Goal: Understand process/instructions

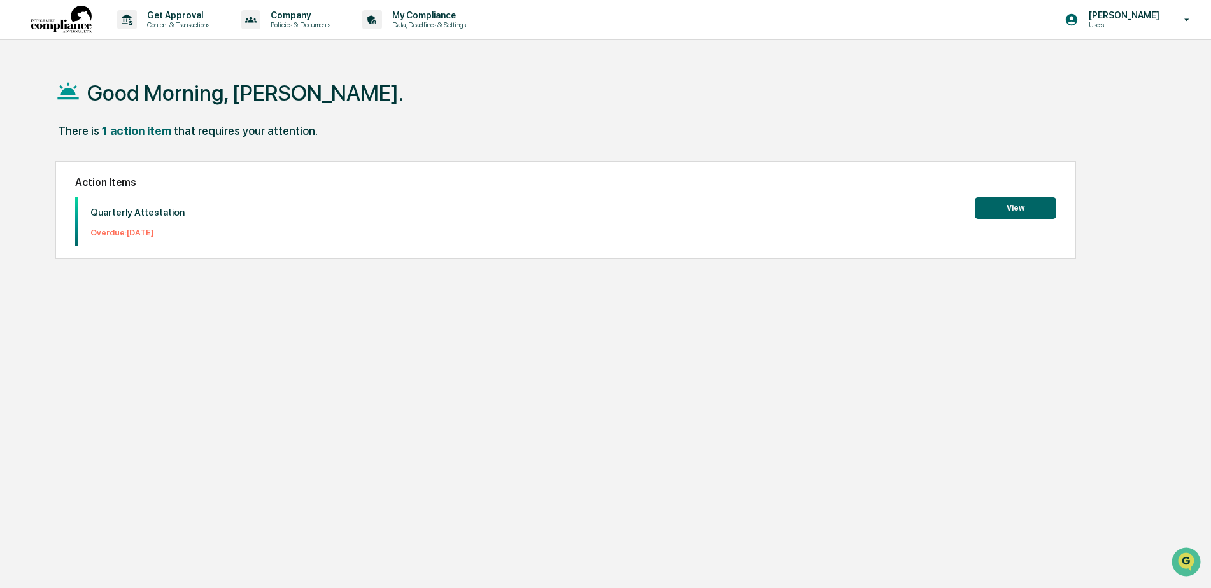
click at [1049, 209] on button "View" at bounding box center [1014, 208] width 81 height 22
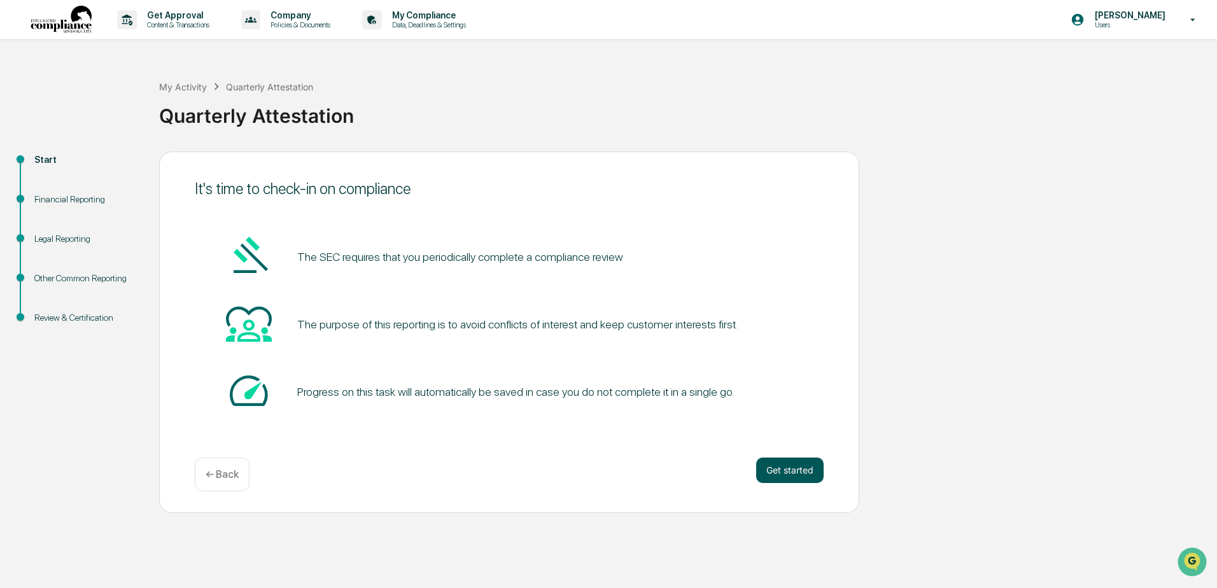
click at [807, 463] on button "Get started" at bounding box center [789, 470] width 67 height 25
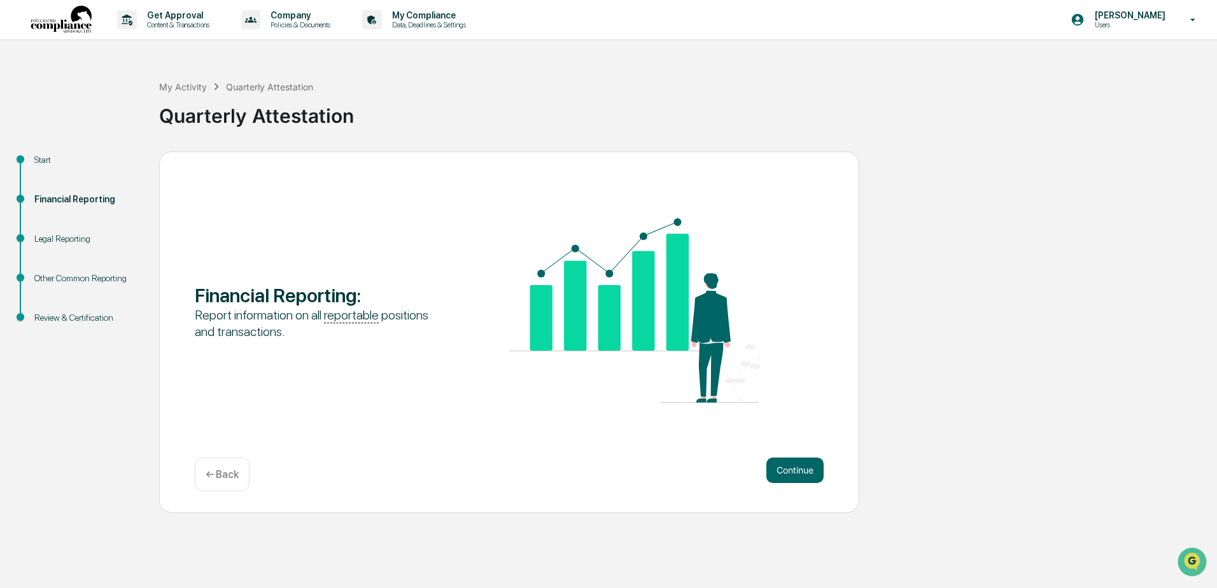
click at [807, 463] on button "Continue" at bounding box center [794, 470] width 57 height 25
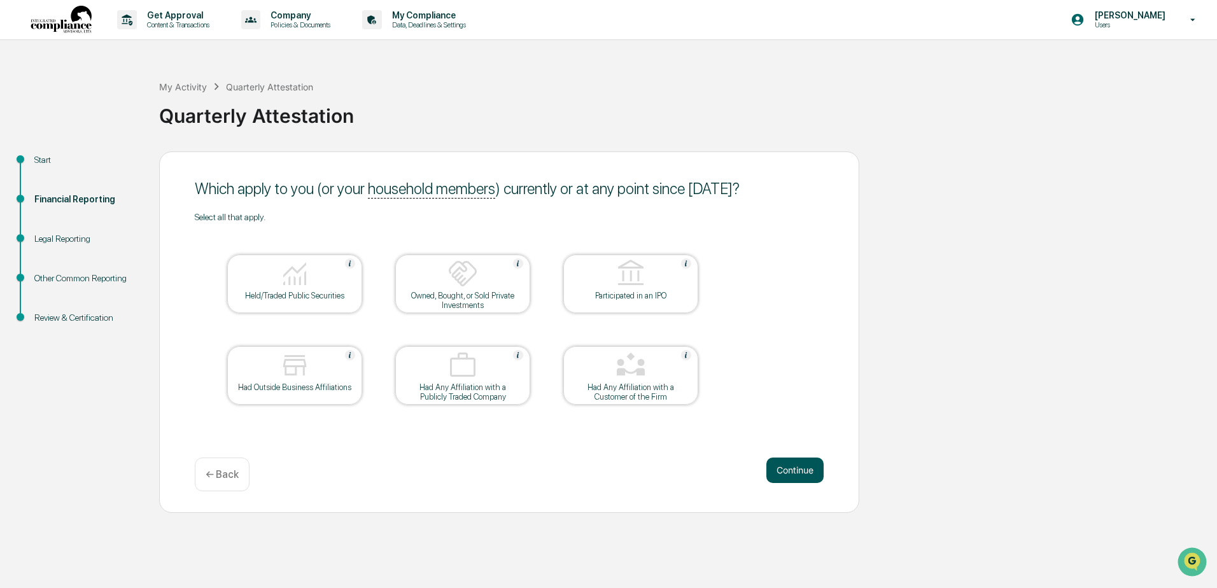
click at [781, 463] on button "Continue" at bounding box center [794, 470] width 57 height 25
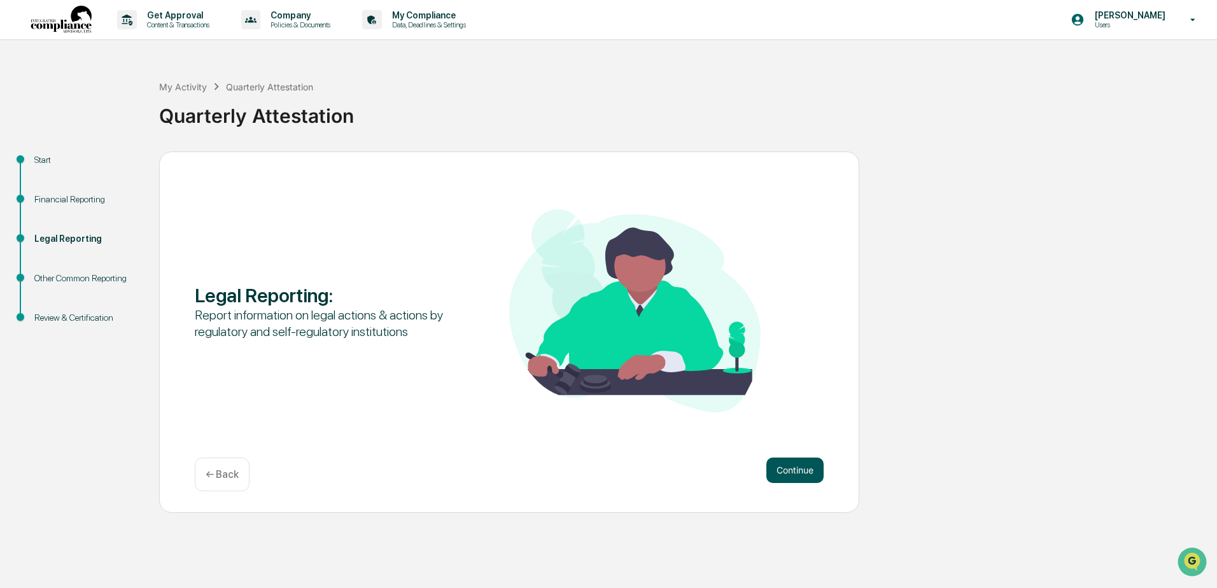
click at [801, 467] on button "Continue" at bounding box center [794, 470] width 57 height 25
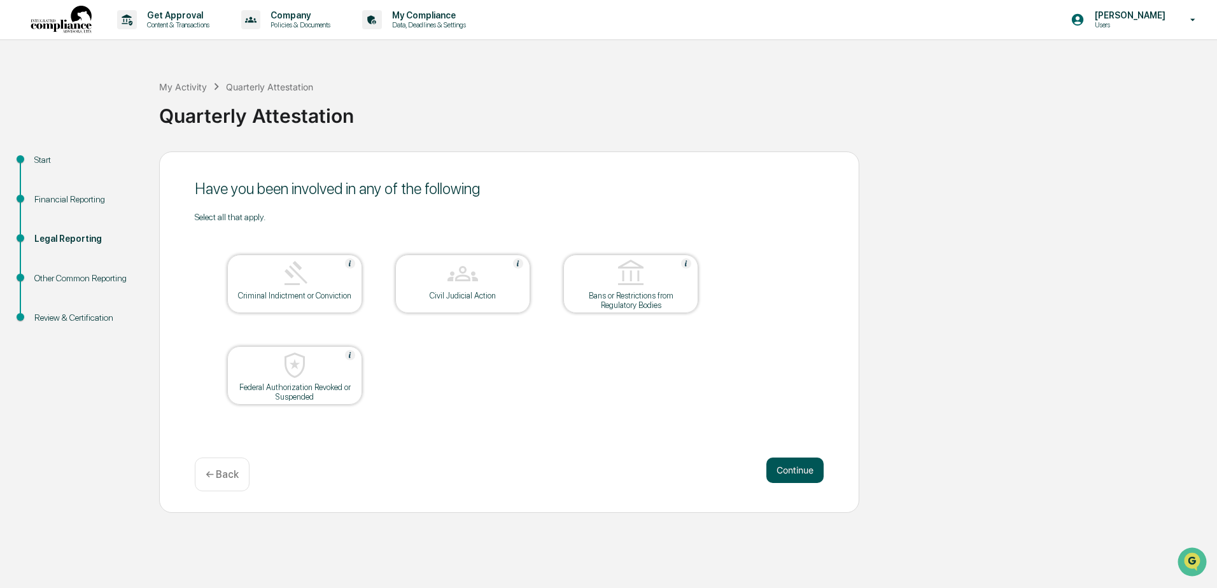
click at [802, 470] on button "Continue" at bounding box center [794, 470] width 57 height 25
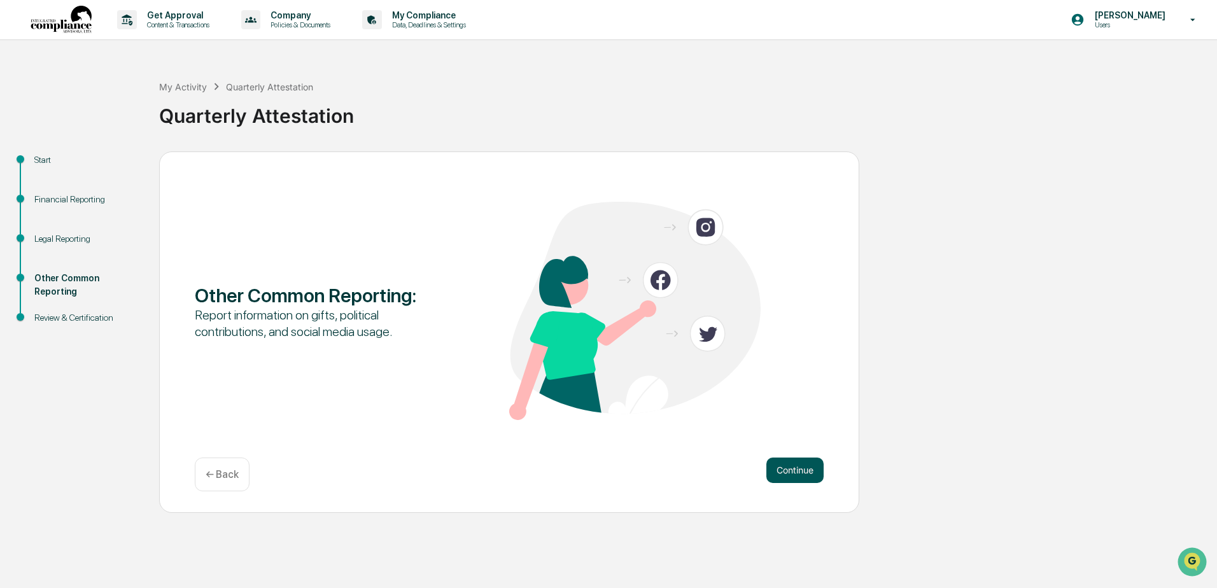
click at [803, 466] on button "Continue" at bounding box center [794, 470] width 57 height 25
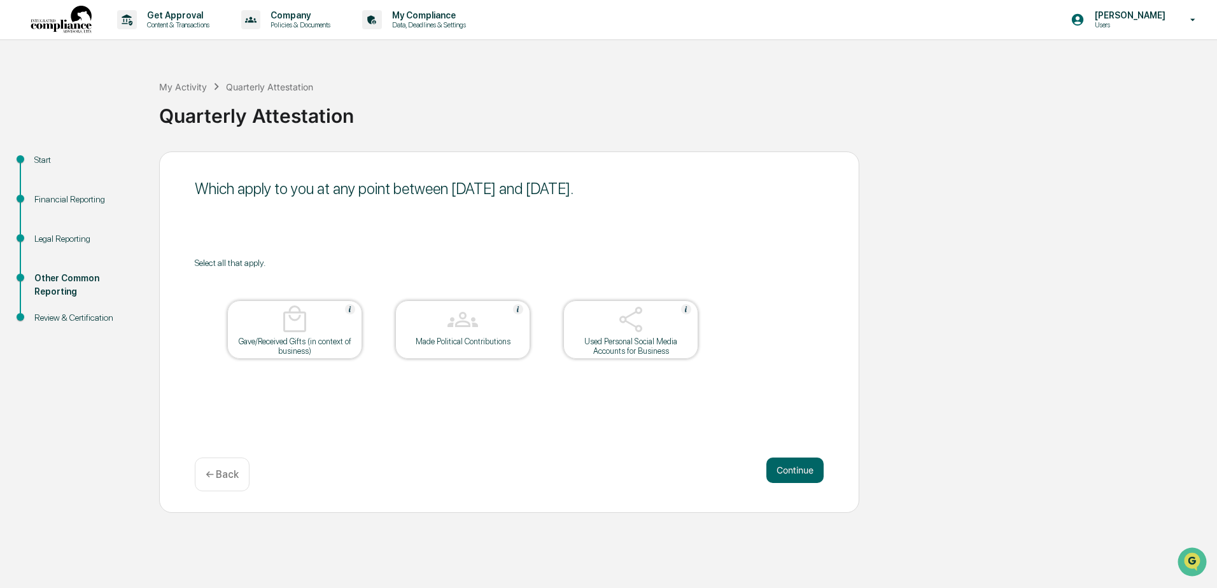
click at [234, 476] on p "← Back" at bounding box center [222, 474] width 33 height 12
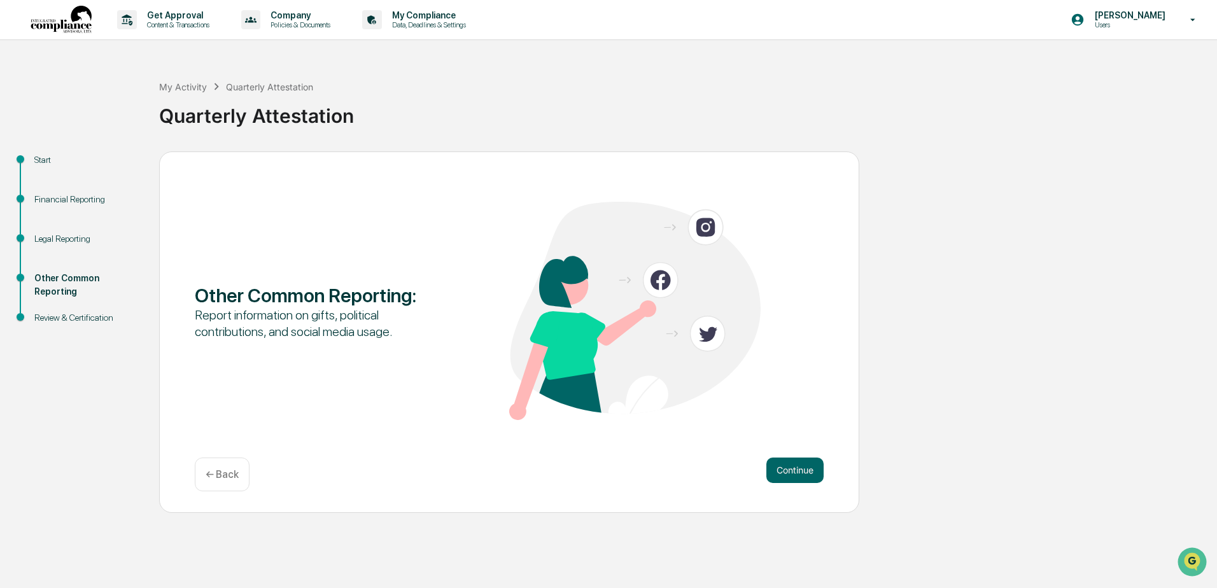
click at [234, 475] on p "← Back" at bounding box center [222, 474] width 33 height 12
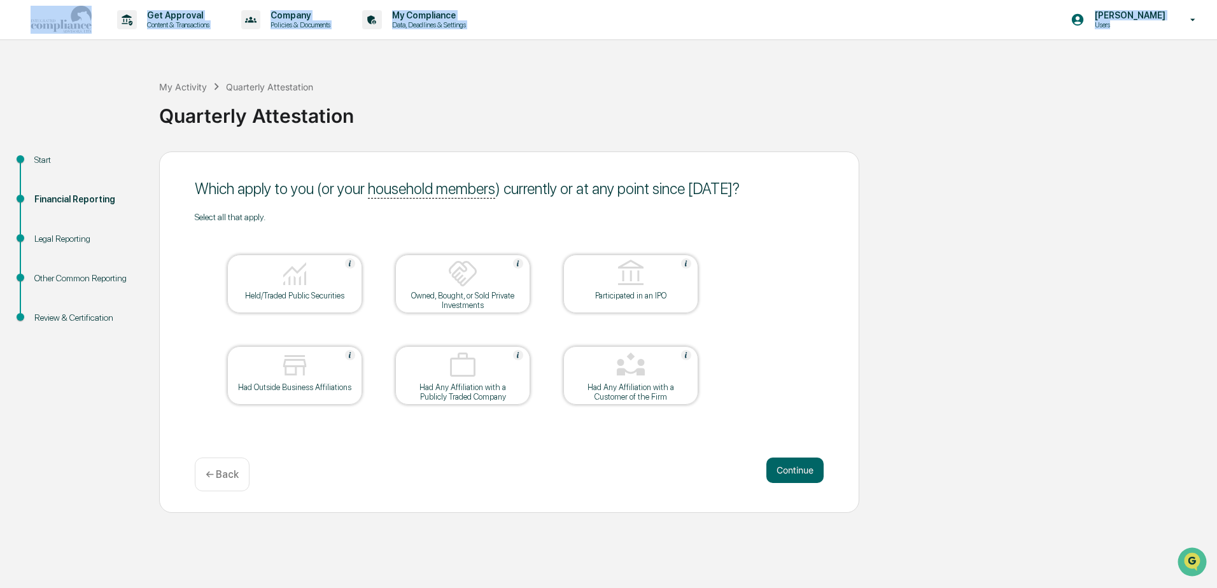
click at [234, 475] on p "← Back" at bounding box center [222, 474] width 33 height 12
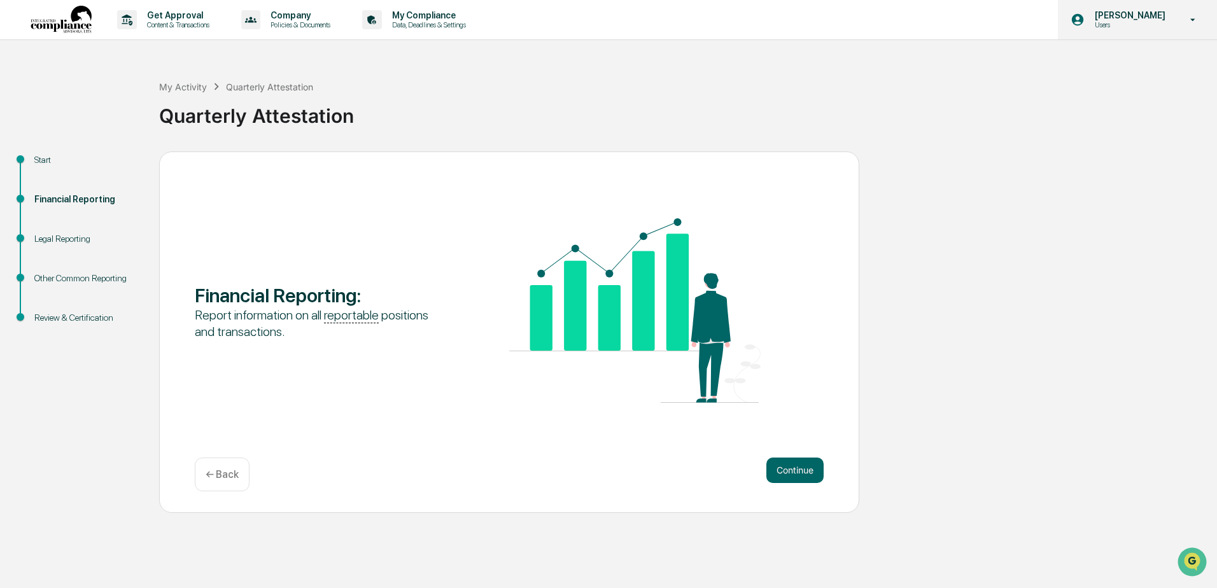
click at [1153, 20] on p "[PERSON_NAME]" at bounding box center [1128, 15] width 87 height 10
